Goal: Task Accomplishment & Management: Manage account settings

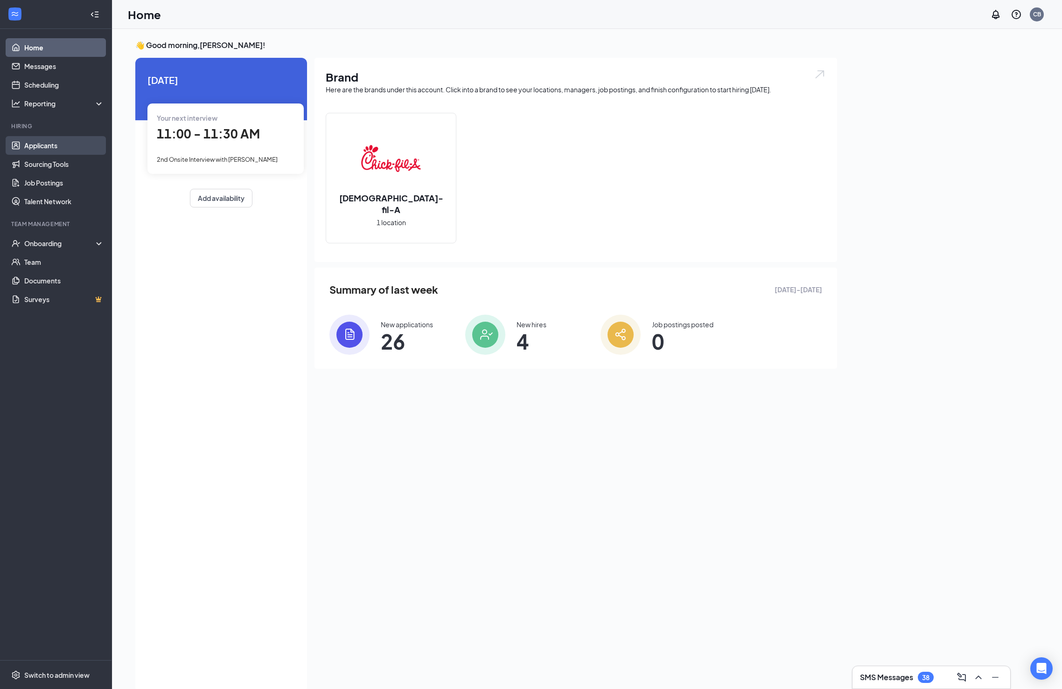
click at [62, 147] on link "Applicants" at bounding box center [64, 145] width 80 height 19
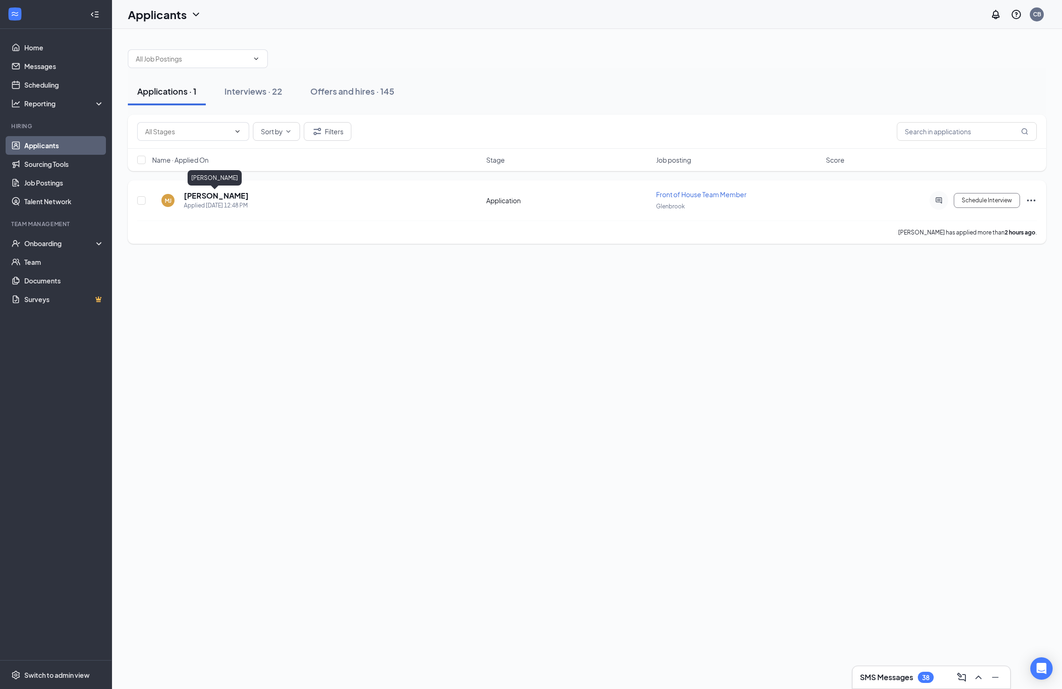
click at [208, 192] on h5 "[PERSON_NAME]" at bounding box center [216, 196] width 65 height 10
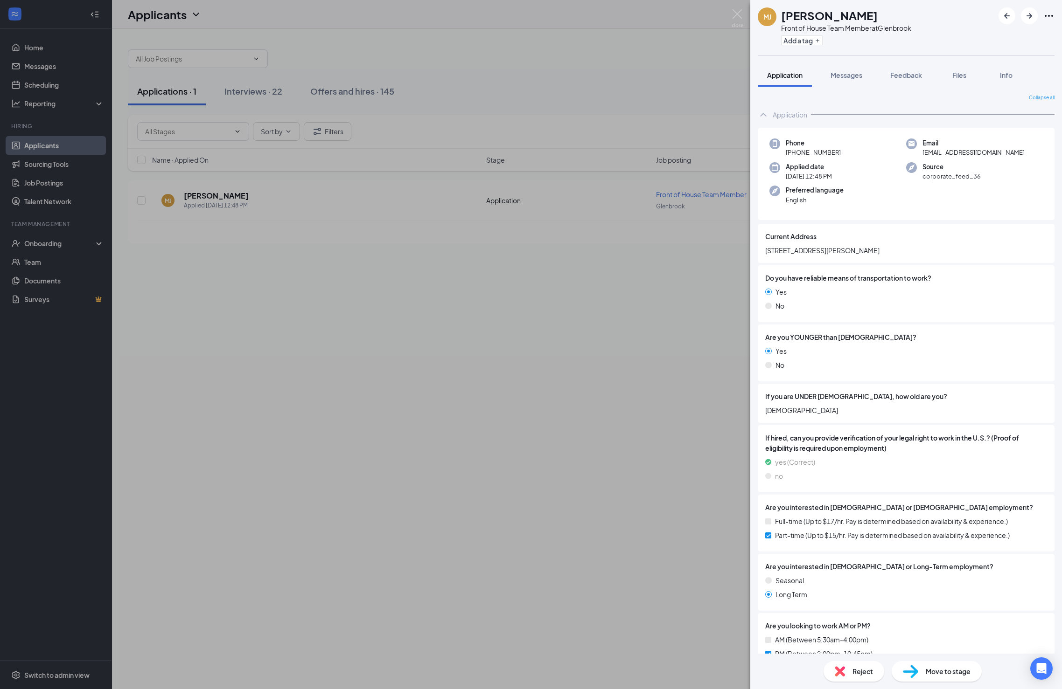
click at [812, 249] on span "[STREET_ADDRESS][PERSON_NAME]" at bounding box center [906, 250] width 282 height 10
copy span "[STREET_ADDRESS][PERSON_NAME]"
click at [551, 271] on div "[PERSON_NAME] Front of House Team Member at Glenbrook Add a tag Application Mes…" at bounding box center [531, 344] width 1062 height 689
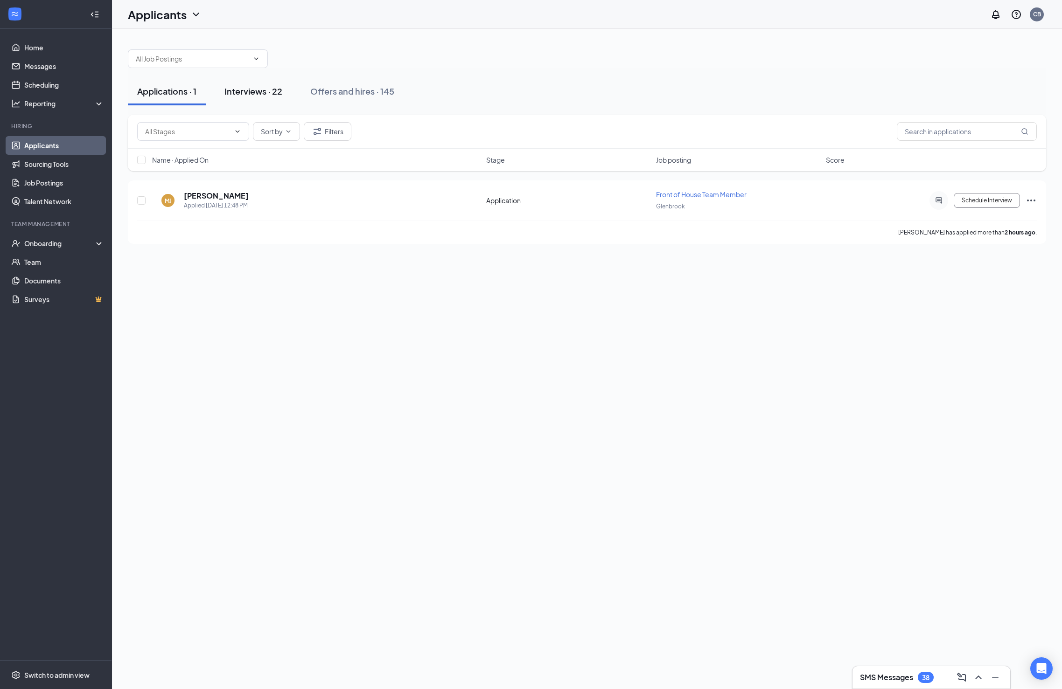
click at [269, 90] on div "Interviews · 22" at bounding box center [253, 91] width 58 height 12
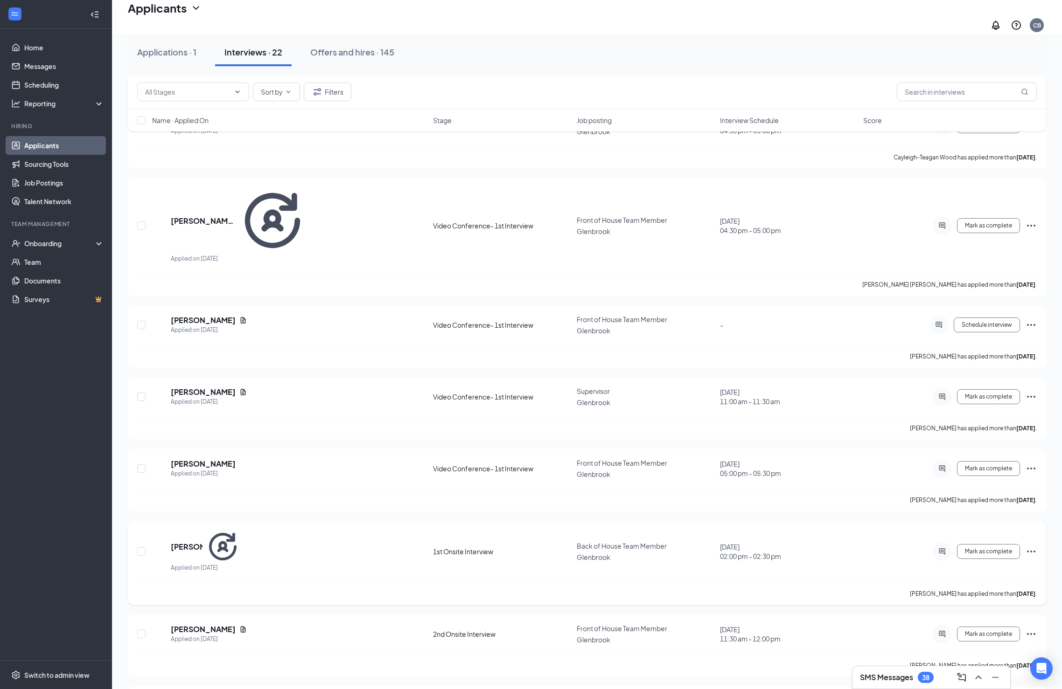
scroll to position [693, 0]
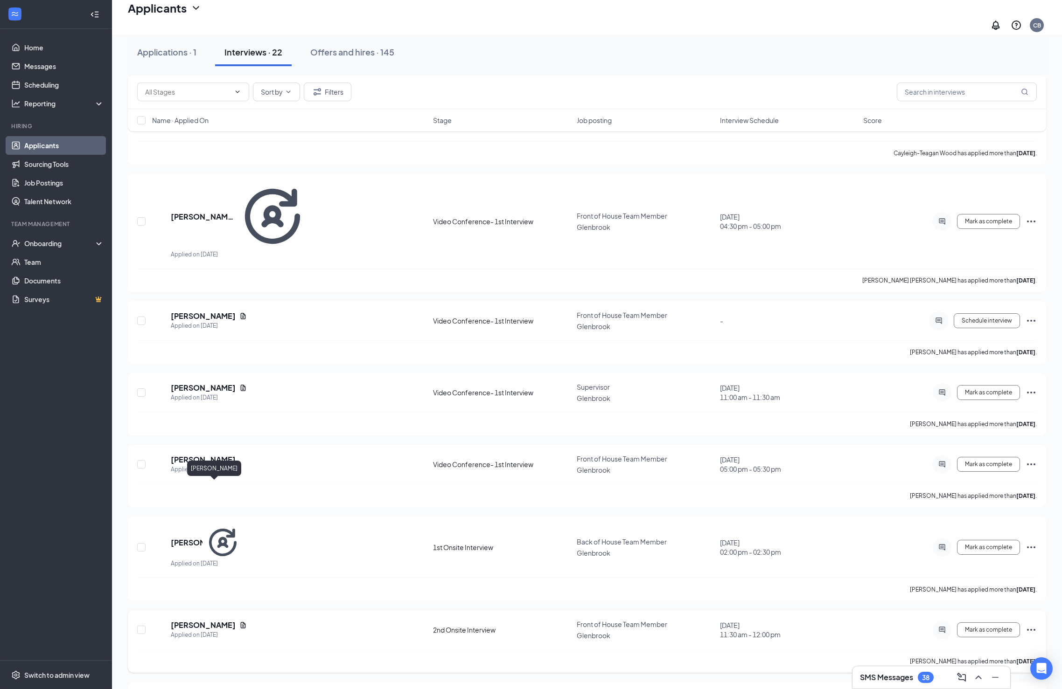
click at [198, 620] on h5 "[PERSON_NAME]" at bounding box center [203, 625] width 65 height 10
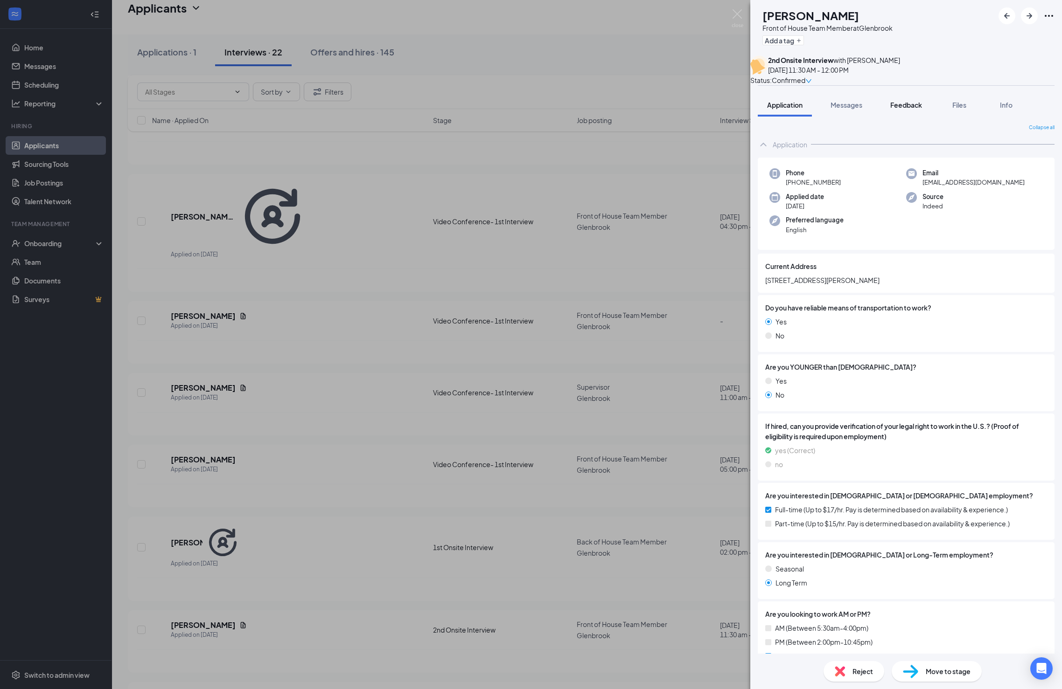
click at [903, 109] on span "Feedback" at bounding box center [906, 105] width 32 height 8
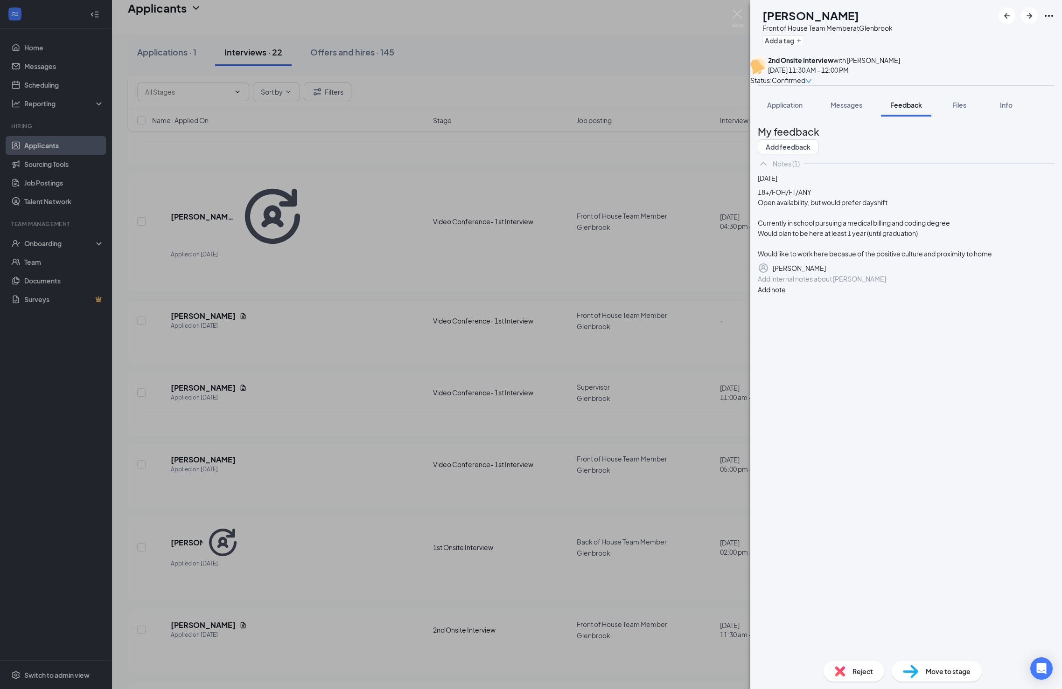
click at [378, 374] on div "[PERSON_NAME] HUMAN Front of House Team Member at Glenbrook Add a tag 2nd Onsit…" at bounding box center [531, 344] width 1062 height 689
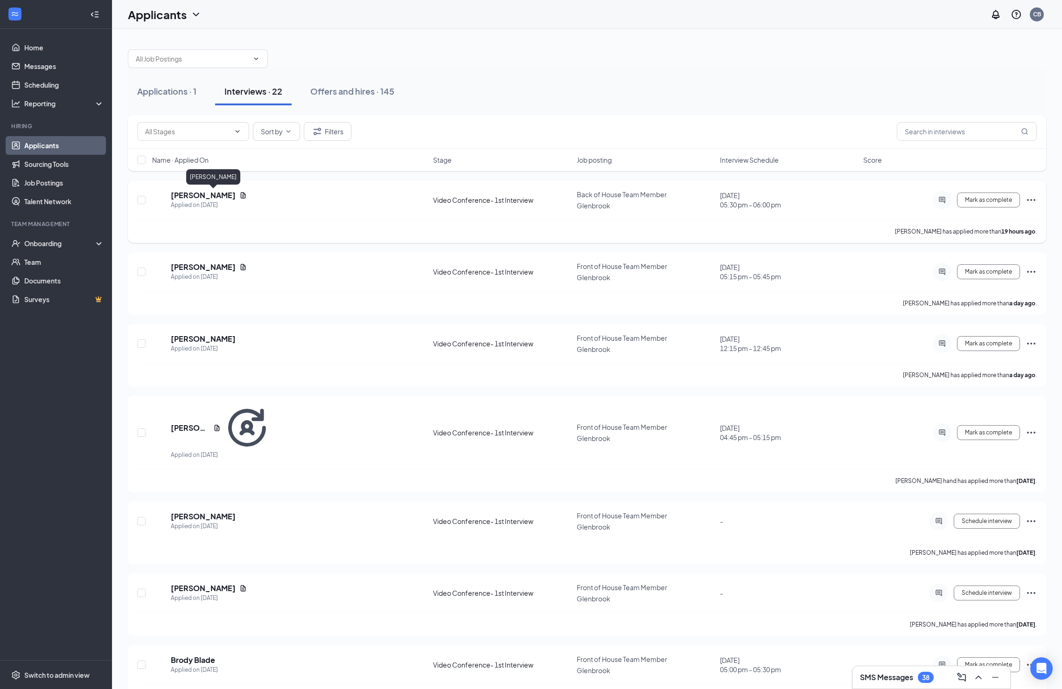
click at [200, 197] on h5 "[PERSON_NAME]" at bounding box center [203, 195] width 65 height 10
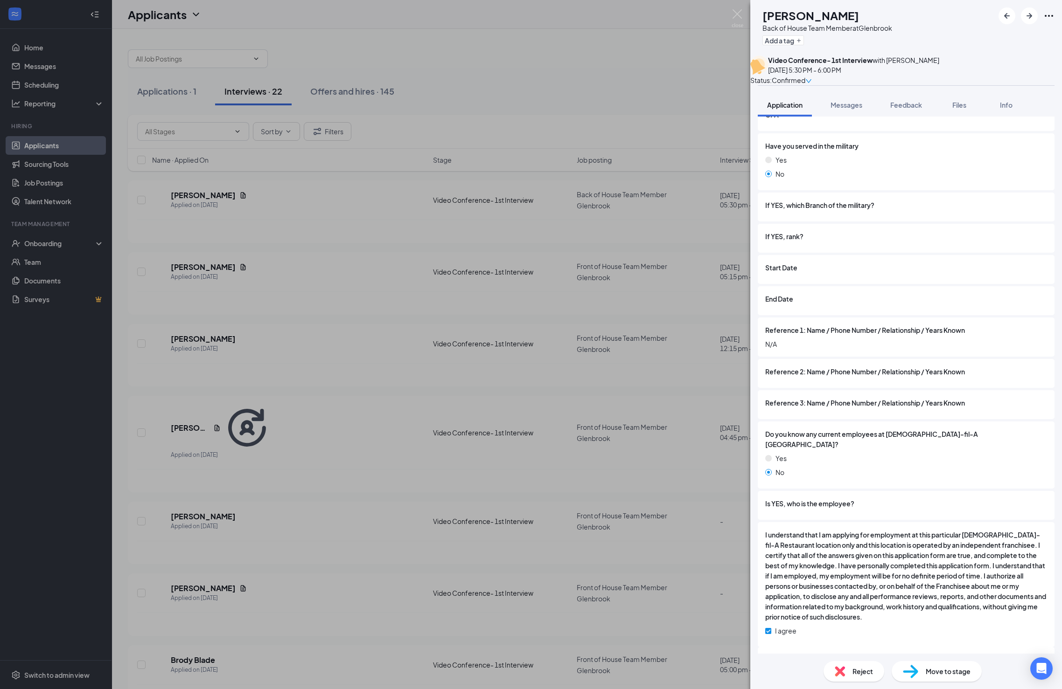
scroll to position [1478, 0]
click at [1027, 23] on button "button" at bounding box center [1029, 15] width 17 height 17
